Goal: Task Accomplishment & Management: Use online tool/utility

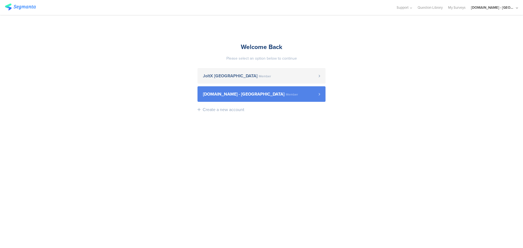
click at [292, 95] on span "[DOMAIN_NAME] - [GEOGRAPHIC_DATA] Member" at bounding box center [261, 94] width 116 height 4
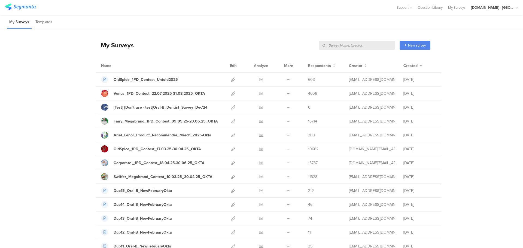
click at [370, 45] on input "text" at bounding box center [357, 45] width 76 height 9
type input "welcome"
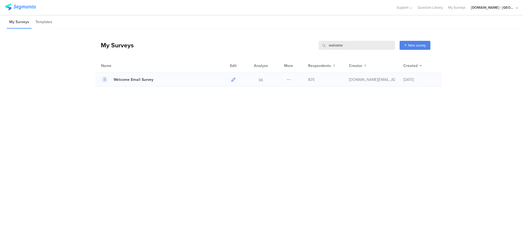
click at [233, 78] on icon at bounding box center [233, 80] width 4 height 4
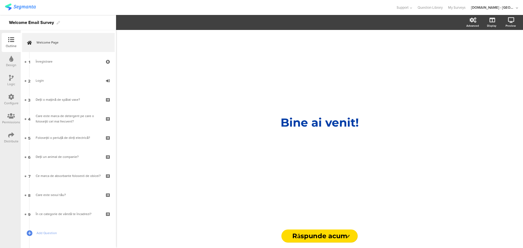
click at [11, 98] on icon at bounding box center [11, 97] width 6 height 6
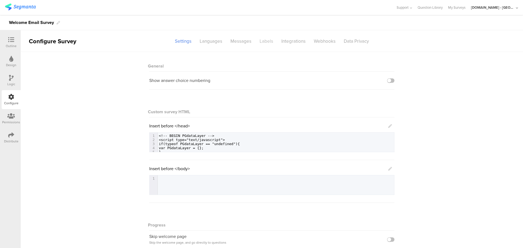
click at [261, 40] on div "Labels" at bounding box center [266, 41] width 22 height 10
